Goal: Information Seeking & Learning: Find specific fact

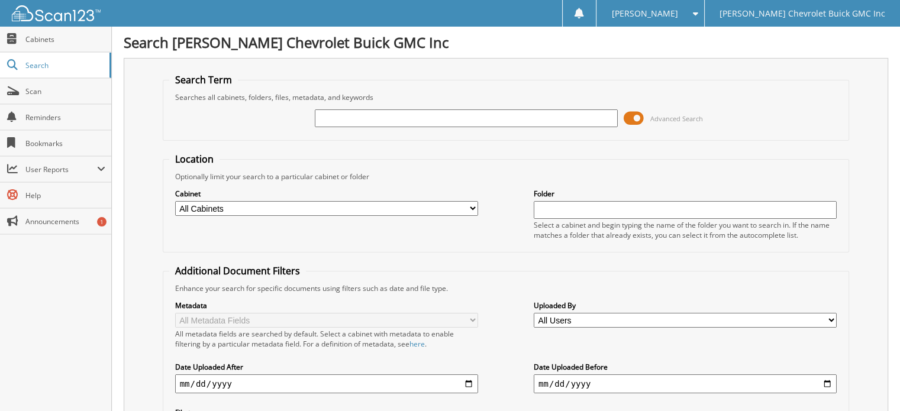
click at [359, 121] on input "text" at bounding box center [466, 118] width 303 height 18
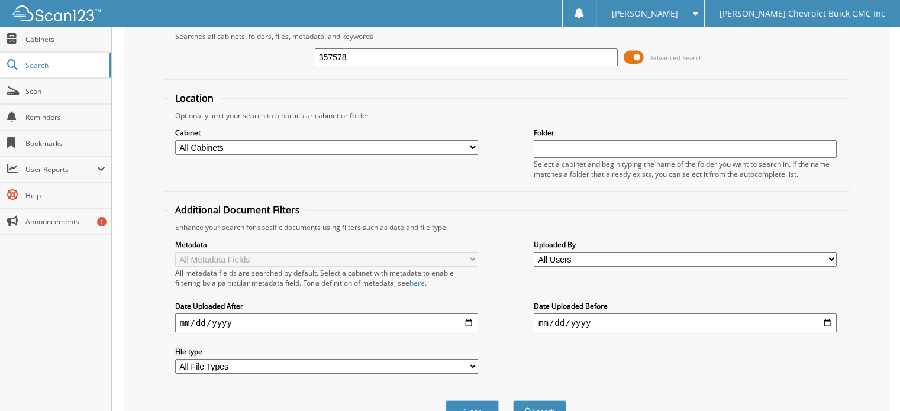
scroll to position [115, 0]
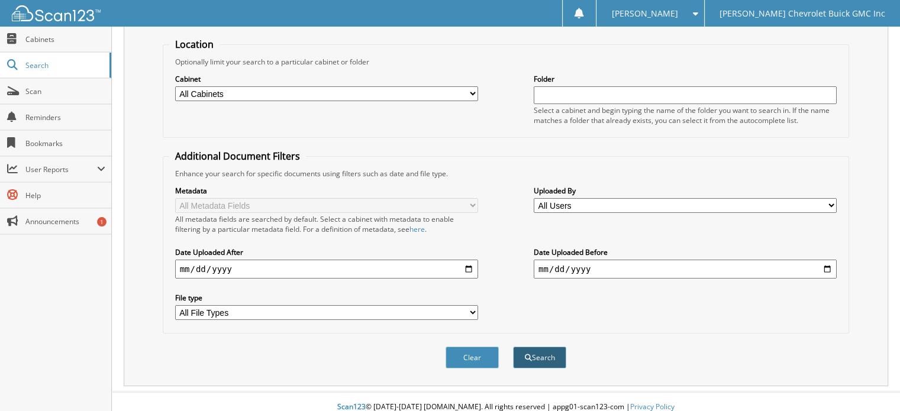
type input "357578"
click at [542, 347] on button "Search" at bounding box center [539, 358] width 53 height 22
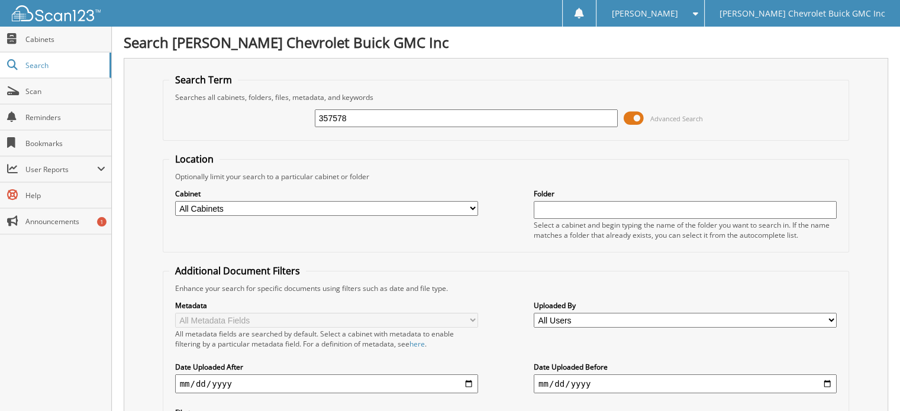
drag, startPoint x: 203, startPoint y: 108, endPoint x: 192, endPoint y: 106, distance: 12.1
click at [192, 106] on div "357578 Advanced Search" at bounding box center [506, 118] width 674 height 32
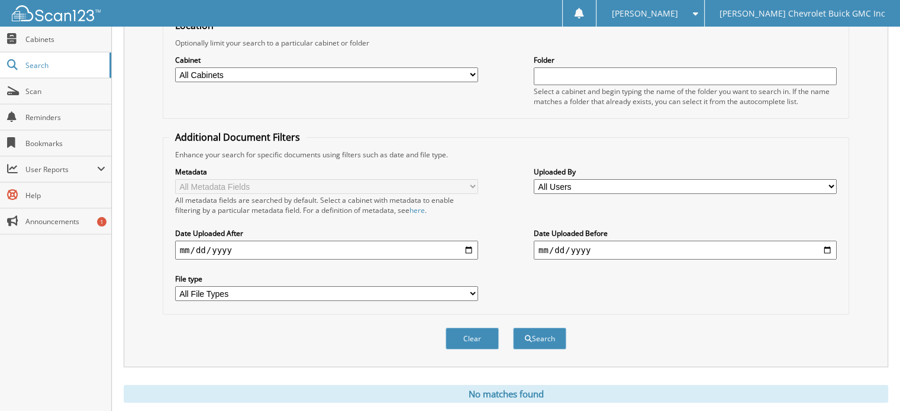
scroll to position [156, 0]
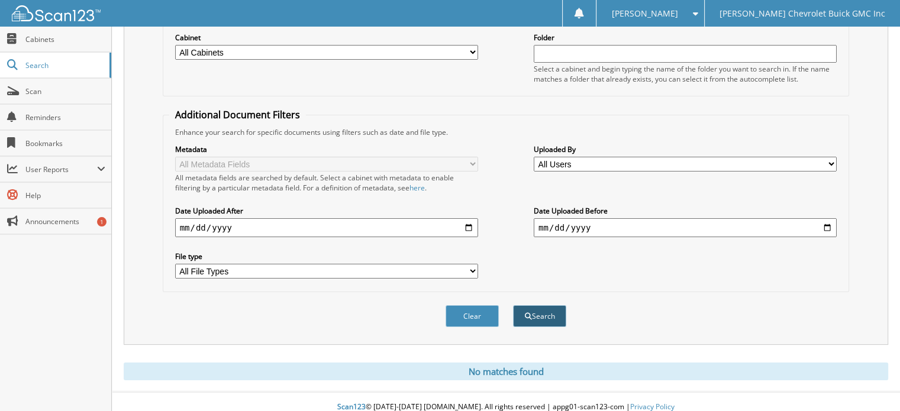
type input "416481"
click at [558, 306] on button "Search" at bounding box center [539, 316] width 53 height 22
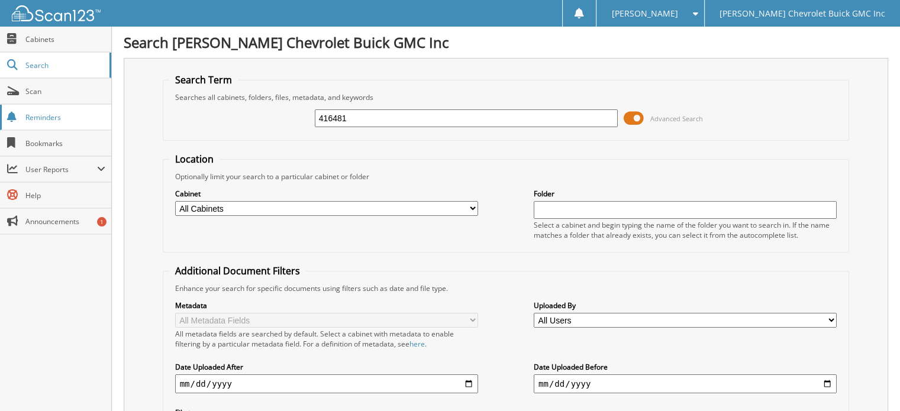
drag, startPoint x: 397, startPoint y: 114, endPoint x: 0, endPoint y: 105, distance: 397.5
click at [0, 105] on body "[PERSON_NAME] Settings Logout [PERSON_NAME] Chevrolet Buick GMC Inc Close Cabin…" at bounding box center [450, 289] width 900 height 578
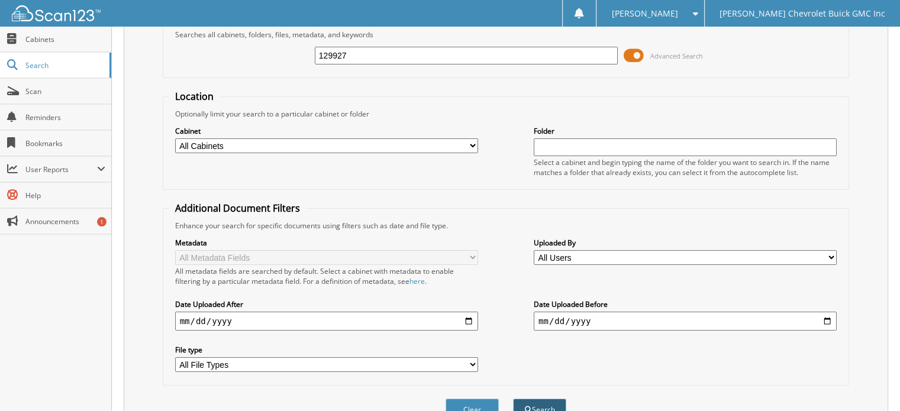
scroll to position [156, 0]
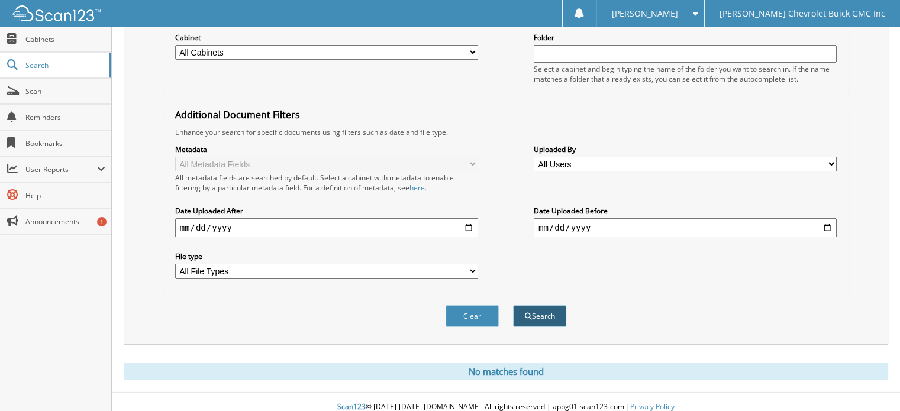
type input "129927"
click at [546, 305] on button "Search" at bounding box center [539, 316] width 53 height 22
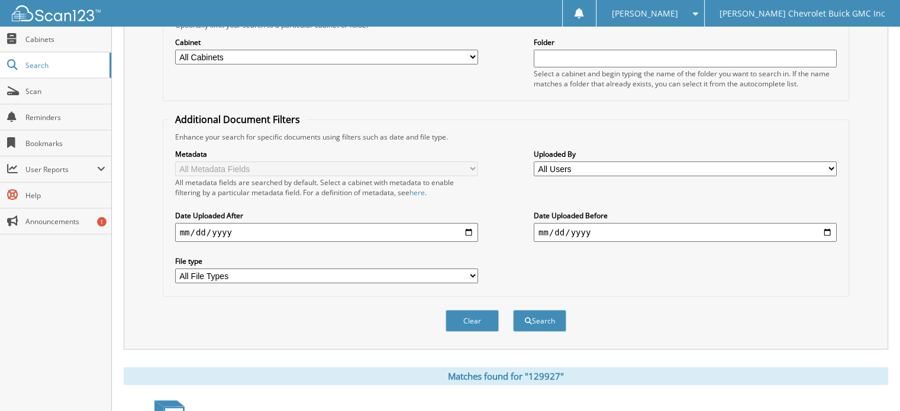
scroll to position [355, 0]
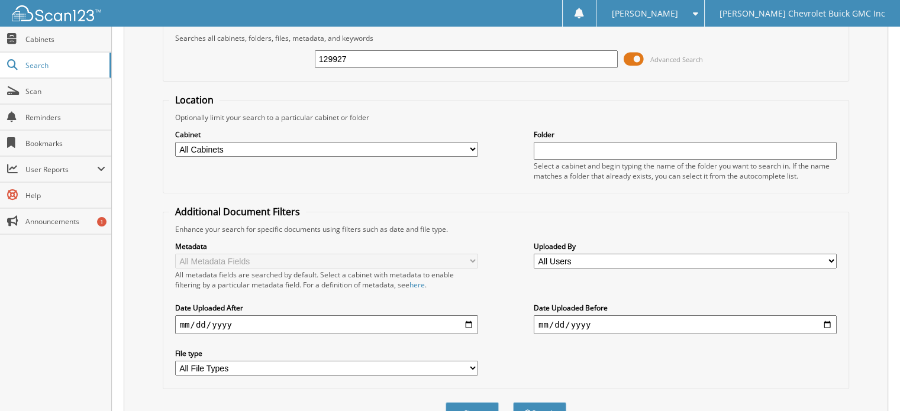
drag, startPoint x: 396, startPoint y: 56, endPoint x: 1, endPoint y: 7, distance: 398.8
click at [0, 7] on body "Donna S. Settings Logout Larry Hudson Chevrolet Buick GMC Inc Close Cabinets Se…" at bounding box center [450, 332] width 900 height 783
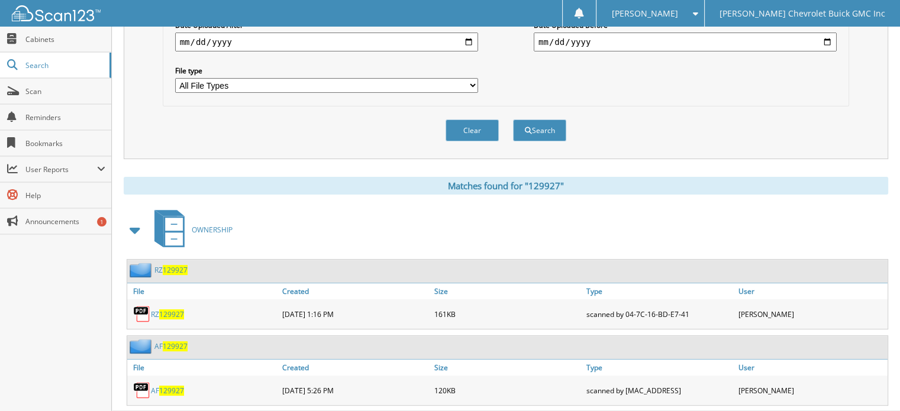
scroll to position [344, 0]
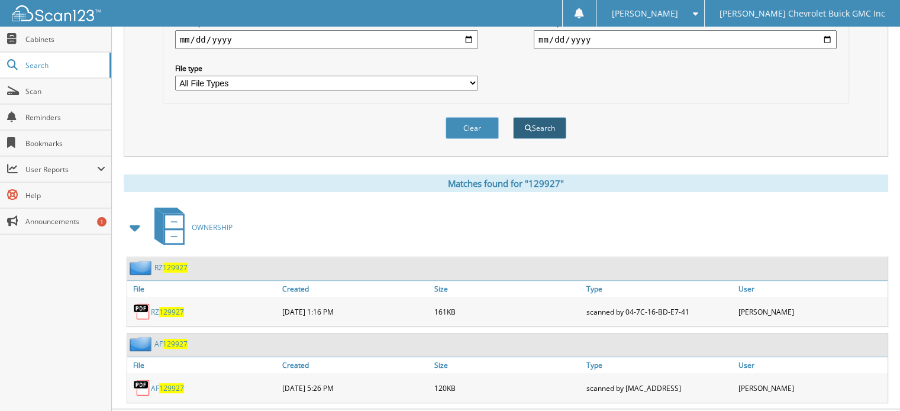
type input "300450"
click at [541, 117] on button "Search" at bounding box center [539, 128] width 53 height 22
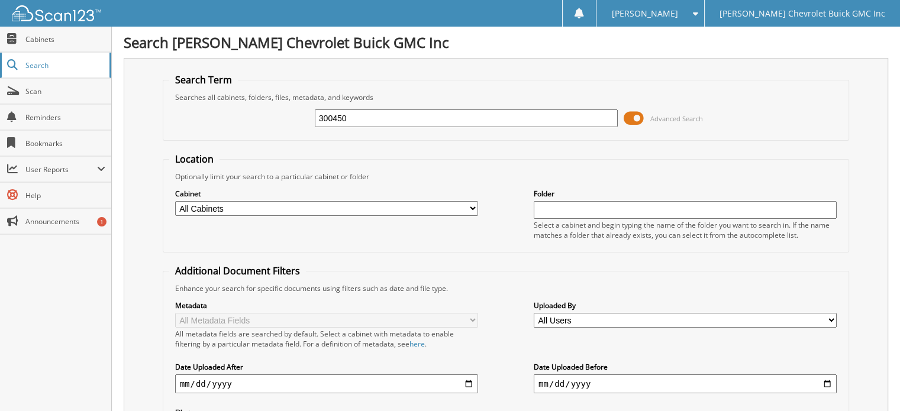
drag, startPoint x: 405, startPoint y: 109, endPoint x: 0, endPoint y: 66, distance: 406.9
click at [0, 66] on body "[PERSON_NAME] Settings Logout [PERSON_NAME] Chevrolet Buick GMC Inc Close Cabin…" at bounding box center [450, 397] width 900 height 795
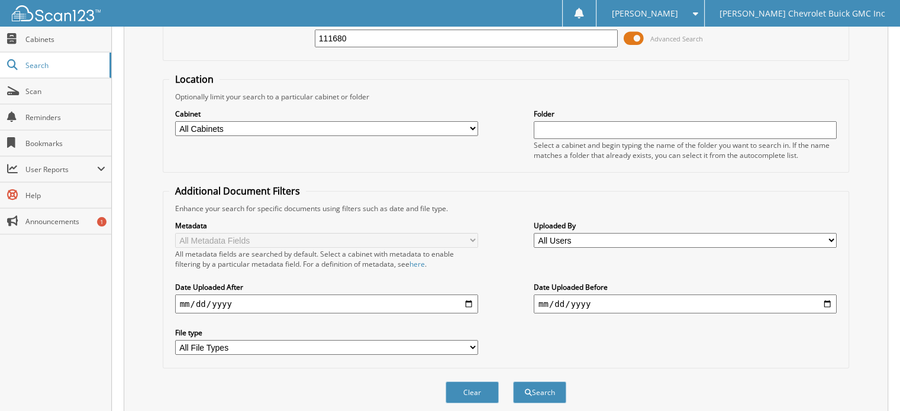
scroll to position [177, 0]
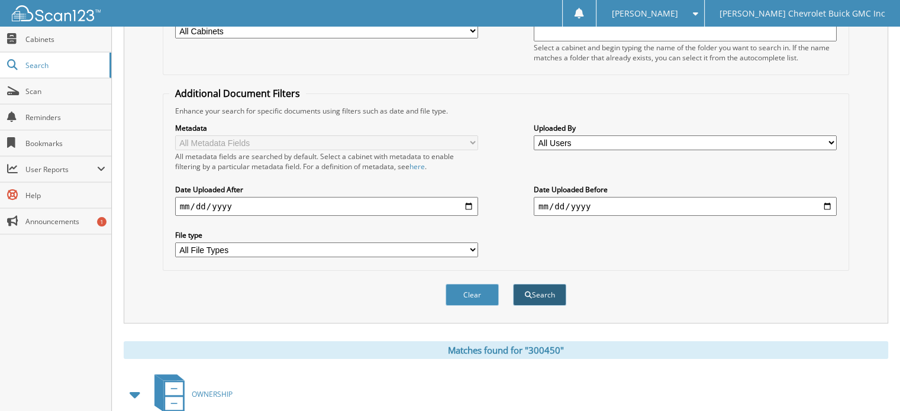
type input "111680"
click at [546, 284] on button "Search" at bounding box center [539, 295] width 53 height 22
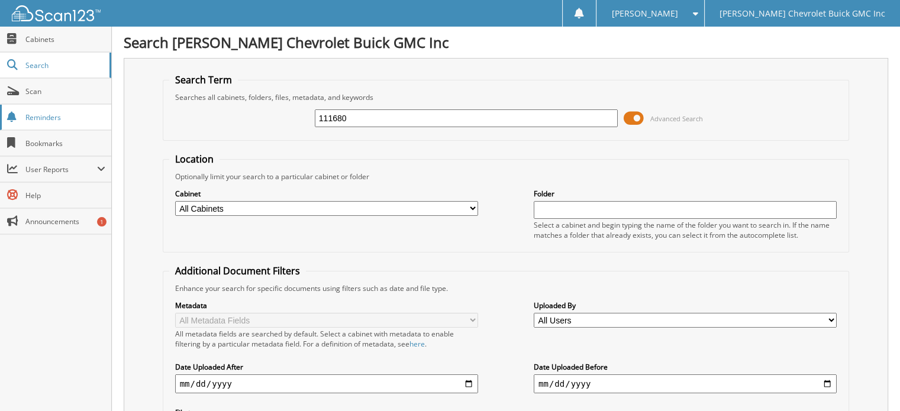
click at [0, 118] on body "[PERSON_NAME] Settings Logout [PERSON_NAME] Chevrolet Buick GMC Inc Close Cabin…" at bounding box center [450, 353] width 900 height 707
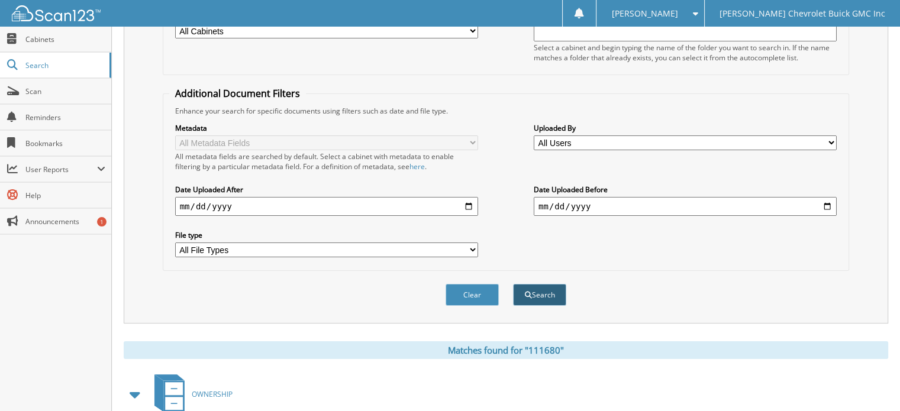
type input "118449"
click at [548, 286] on button "Search" at bounding box center [539, 295] width 53 height 22
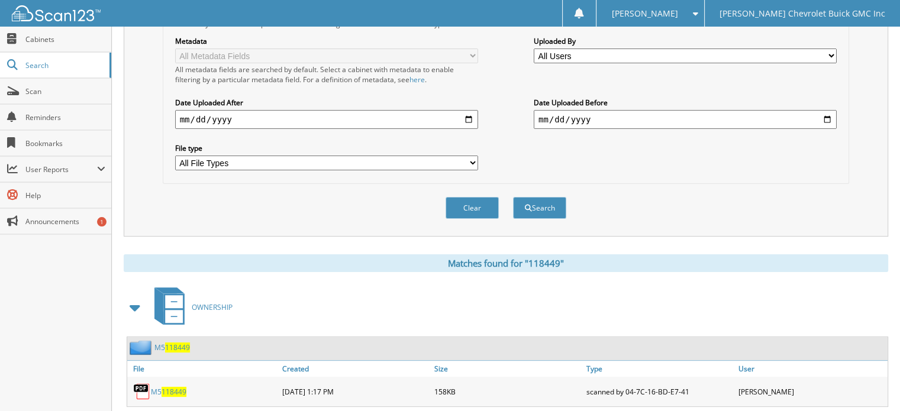
scroll to position [283, 0]
